Goal: Obtain resource: Download file/media

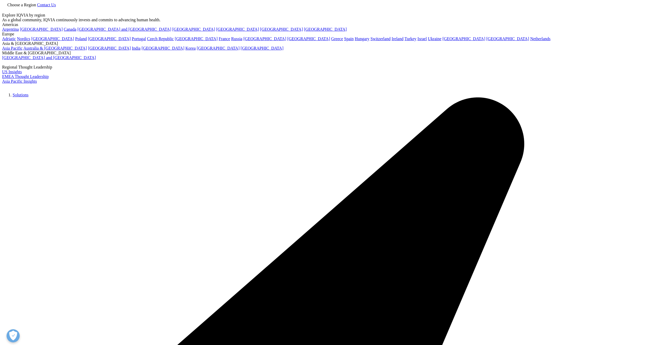
scroll to position [356, 310]
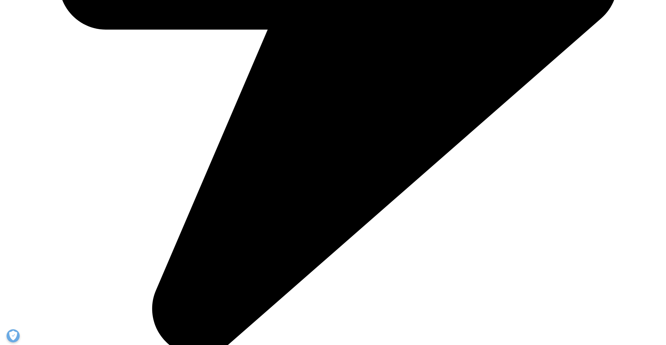
scroll to position [577, 0]
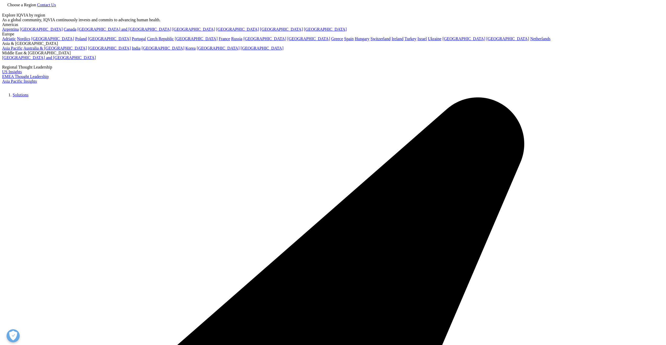
scroll to position [290, 310]
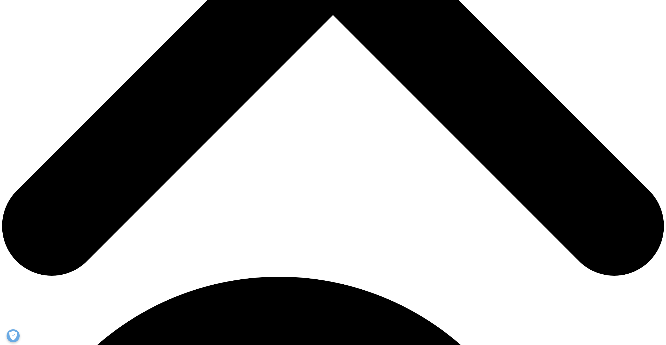
scroll to position [157, 0]
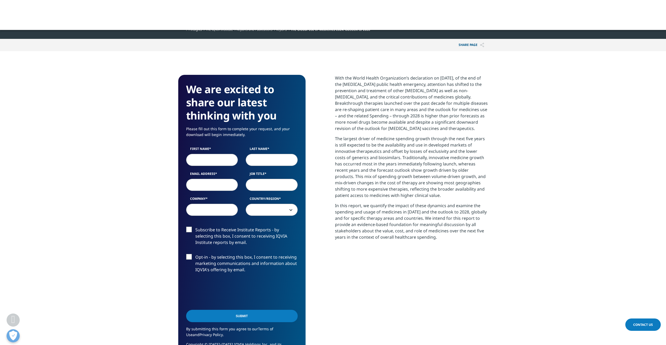
click at [211, 161] on input "First Name" at bounding box center [212, 160] width 52 height 12
type input "[PERSON_NAME]"
type input "[PERSON_NAME][EMAIL_ADDRESS][PERSON_NAME][DOMAIN_NAME]"
type input "Duke Corporate Education"
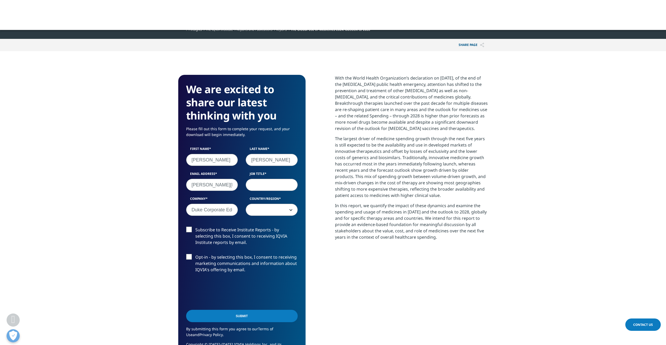
select select "[GEOGRAPHIC_DATA]"
click at [253, 185] on input "Job Title" at bounding box center [272, 185] width 52 height 12
type input "Project Director"
click at [228, 311] on input "Submit" at bounding box center [242, 316] width 112 height 12
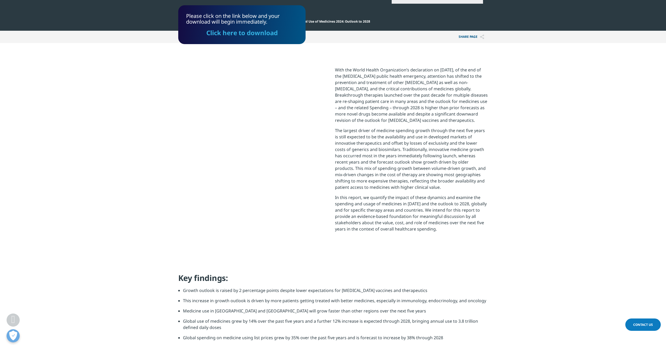
scroll to position [83, 0]
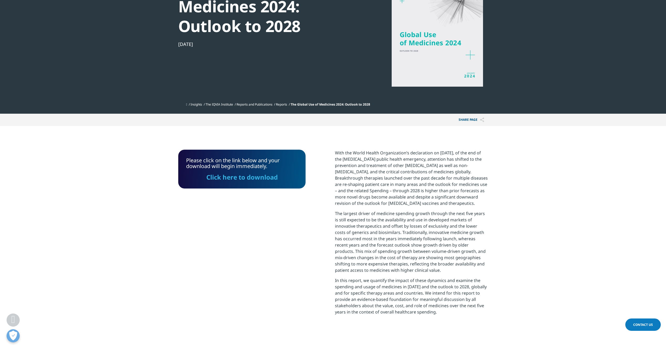
click at [250, 183] on div "Please click on the link below and your download will begin immediately. Click …" at bounding box center [241, 169] width 127 height 39
click at [251, 178] on link "Click here to download" at bounding box center [241, 177] width 71 height 9
